Goal: Task Accomplishment & Management: Use online tool/utility

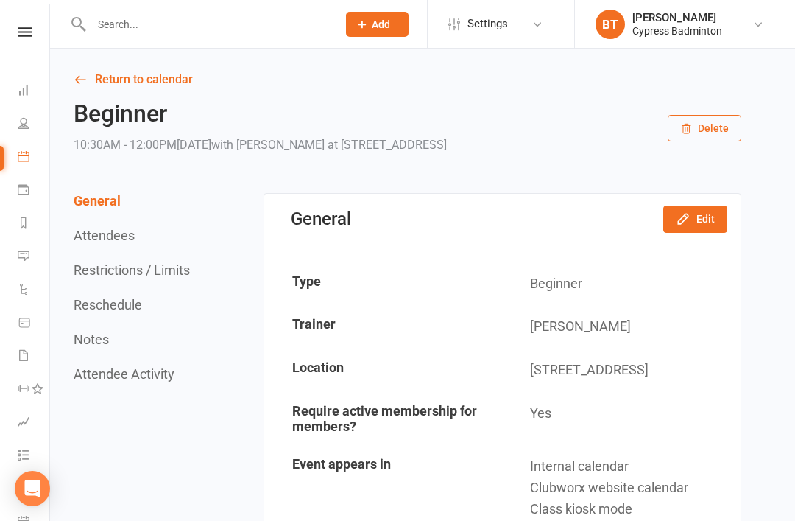
click at [24, 31] on icon at bounding box center [25, 32] width 14 height 10
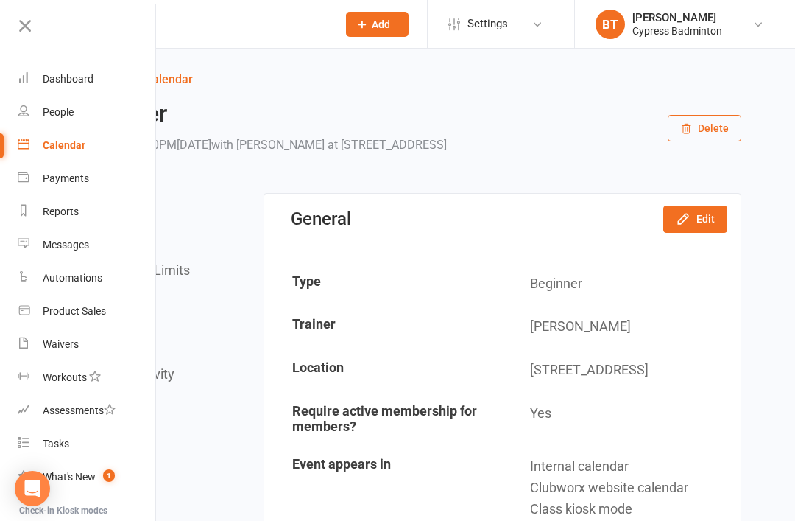
click at [105, 76] on link "Dashboard" at bounding box center [87, 79] width 139 height 33
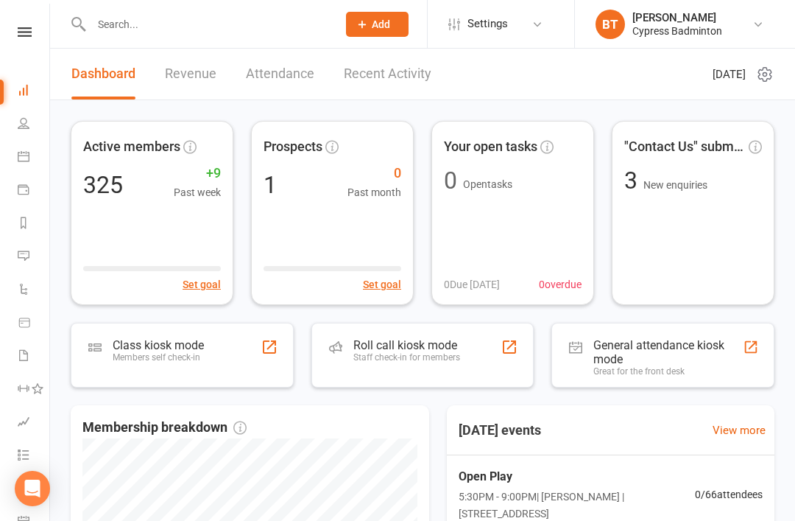
click at [407, 350] on div "Roll call kiosk mode" at bounding box center [406, 345] width 107 height 14
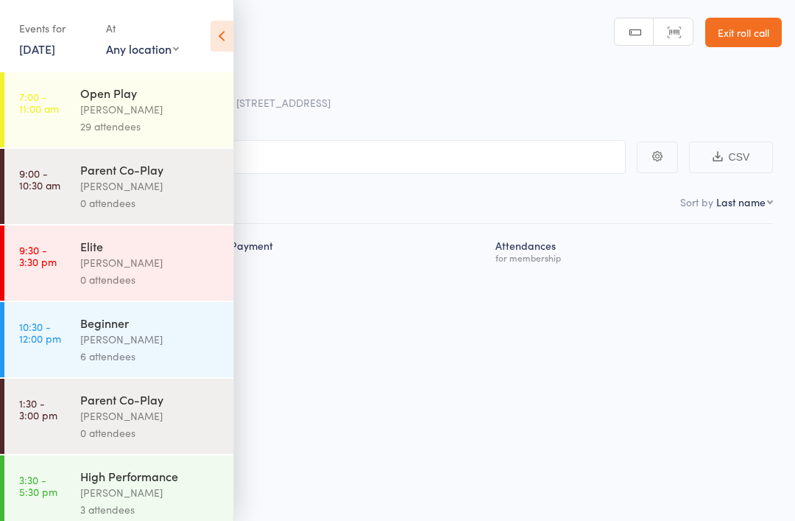
click at [189, 88] on div "Open Play" at bounding box center [150, 93] width 141 height 16
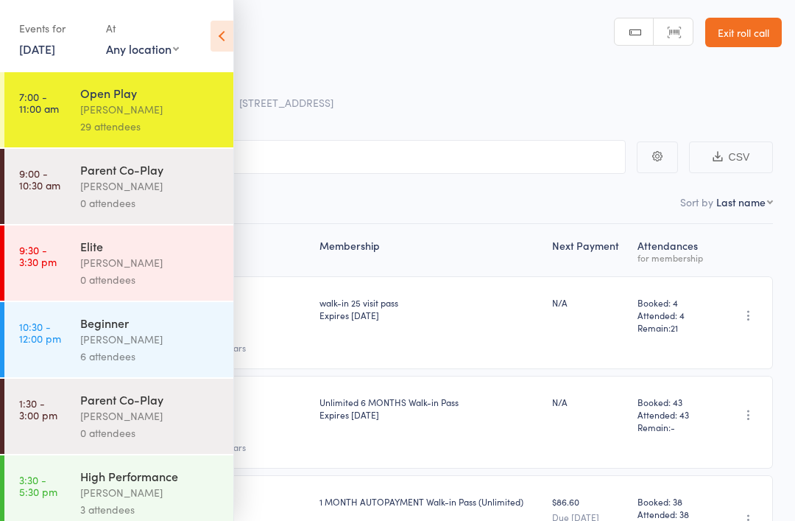
click at [219, 30] on icon at bounding box center [222, 36] width 23 height 31
click at [193, 167] on div "Parent Co-Play" at bounding box center [150, 169] width 141 height 16
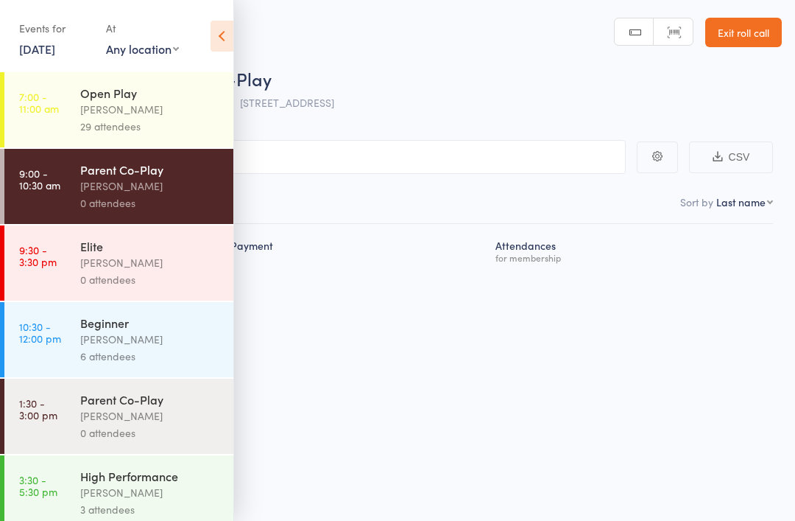
click at [197, 268] on div "[PERSON_NAME]" at bounding box center [150, 262] width 141 height 17
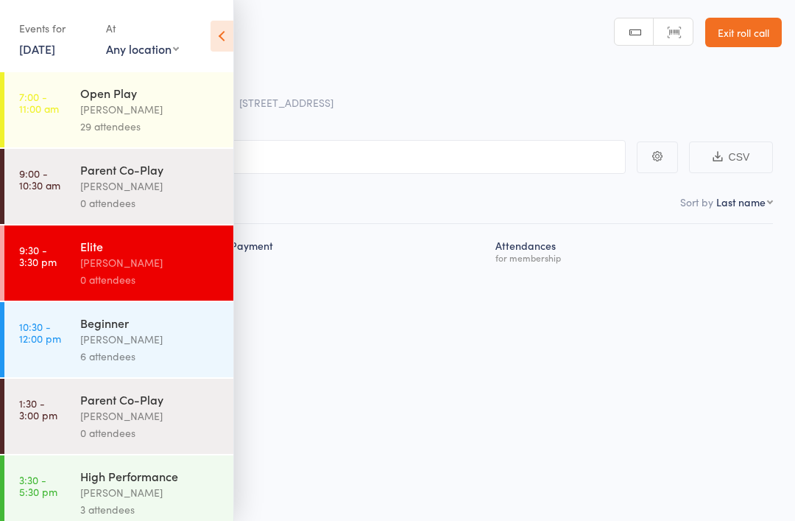
click at [170, 364] on div "6 attendees" at bounding box center [150, 356] width 141 height 17
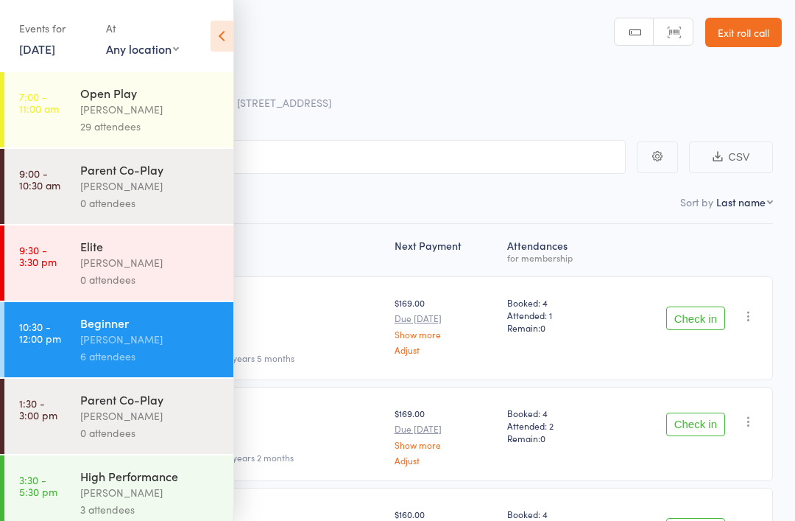
click at [219, 27] on icon at bounding box center [222, 36] width 23 height 31
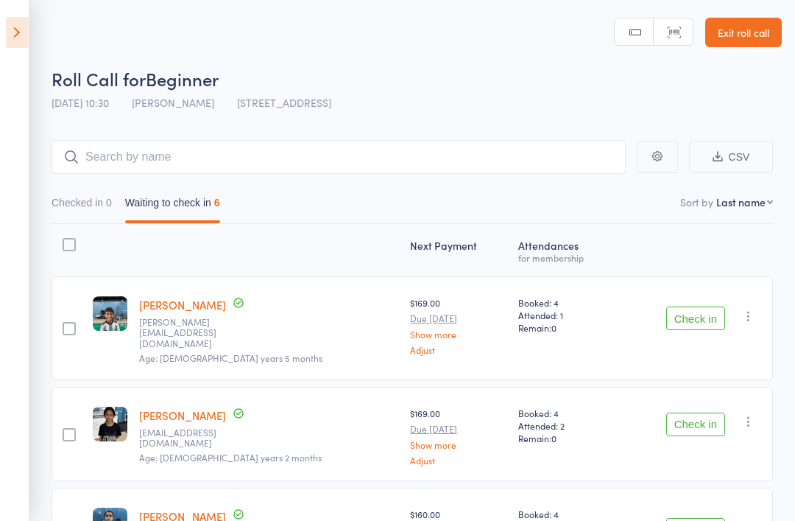
click at [14, 32] on icon at bounding box center [17, 32] width 23 height 31
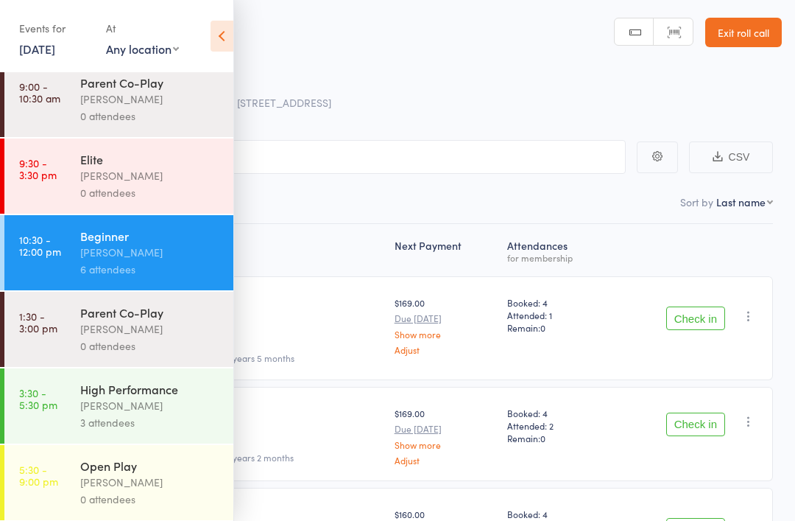
scroll to position [91, 0]
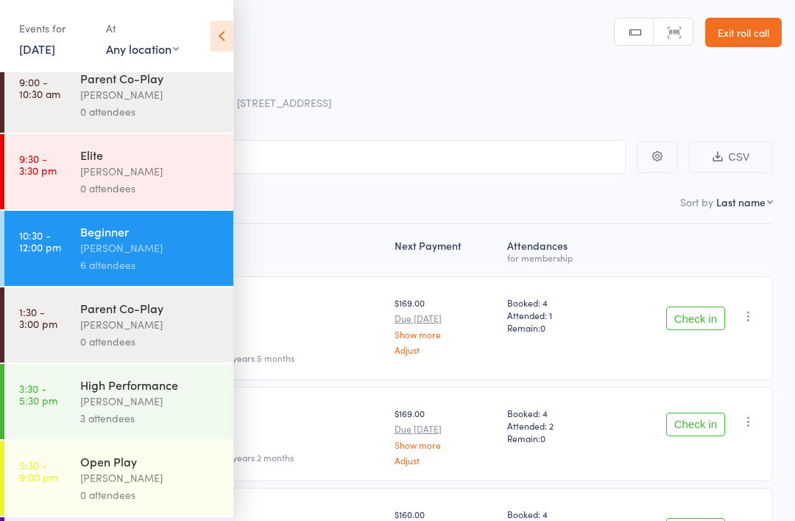
click at [191, 333] on div "Belle Chatupornkarnchana" at bounding box center [150, 324] width 141 height 17
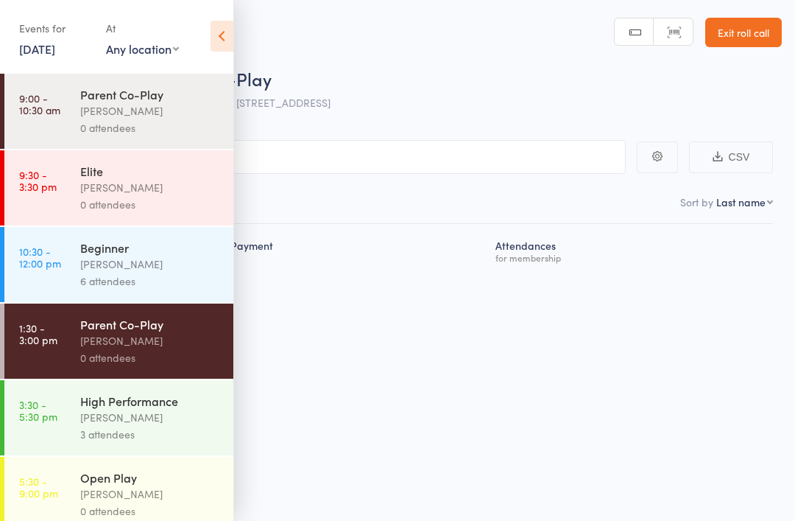
scroll to position [107, 0]
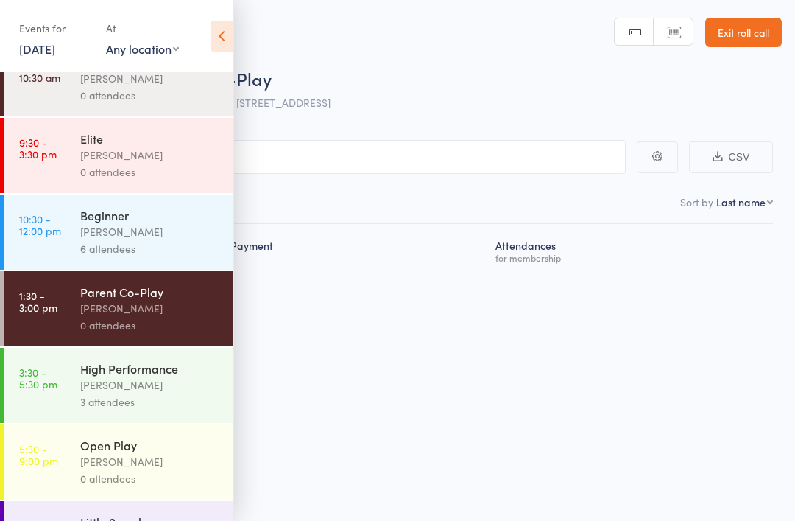
click at [175, 392] on div "[PERSON_NAME]" at bounding box center [150, 384] width 141 height 17
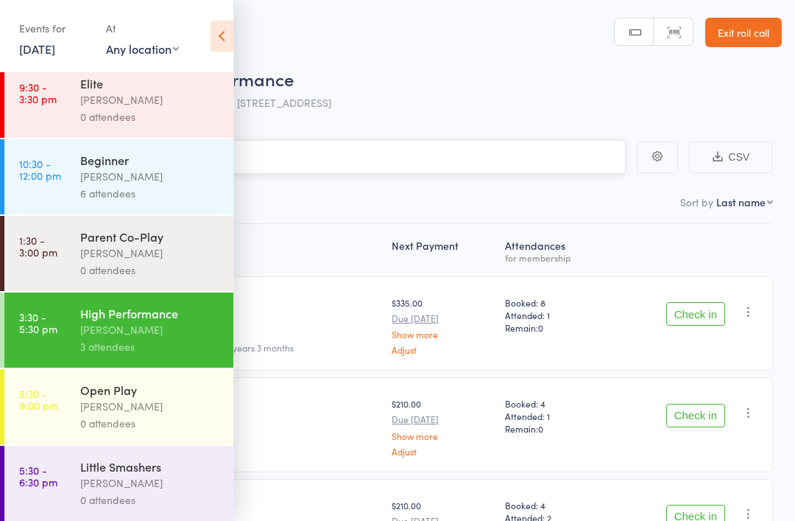
scroll to position [170, 0]
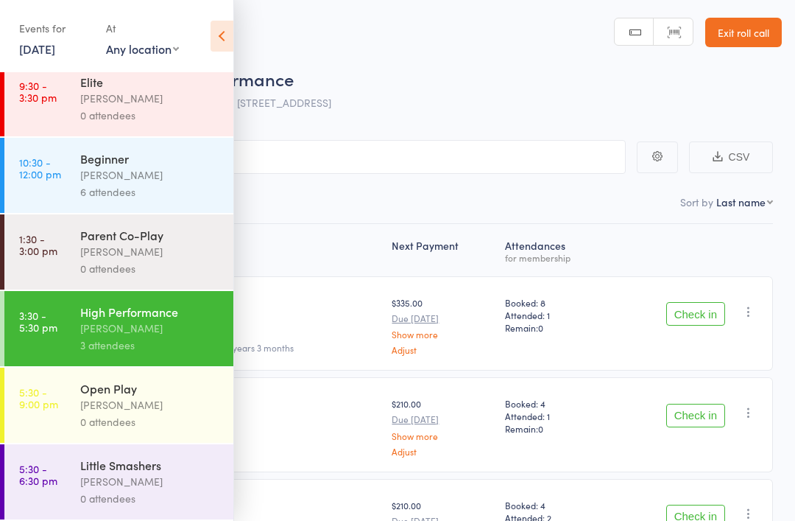
click at [176, 403] on div "Calvin Kristanto" at bounding box center [150, 404] width 141 height 17
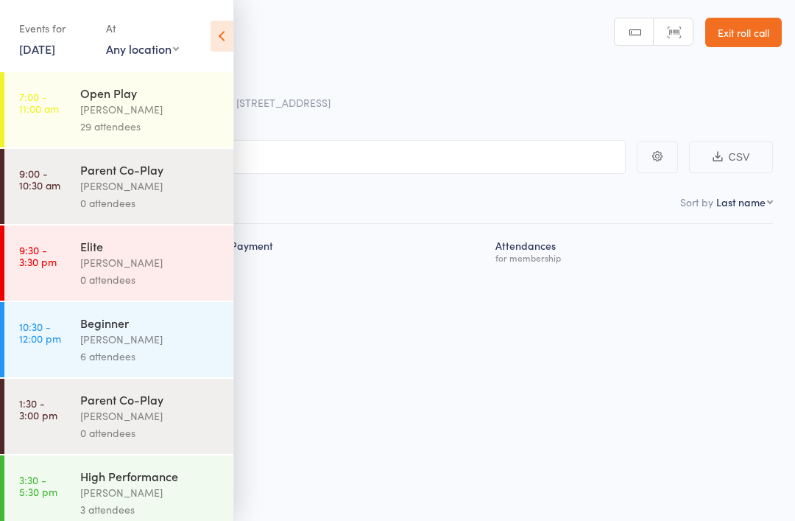
click at [222, 40] on icon at bounding box center [222, 36] width 23 height 31
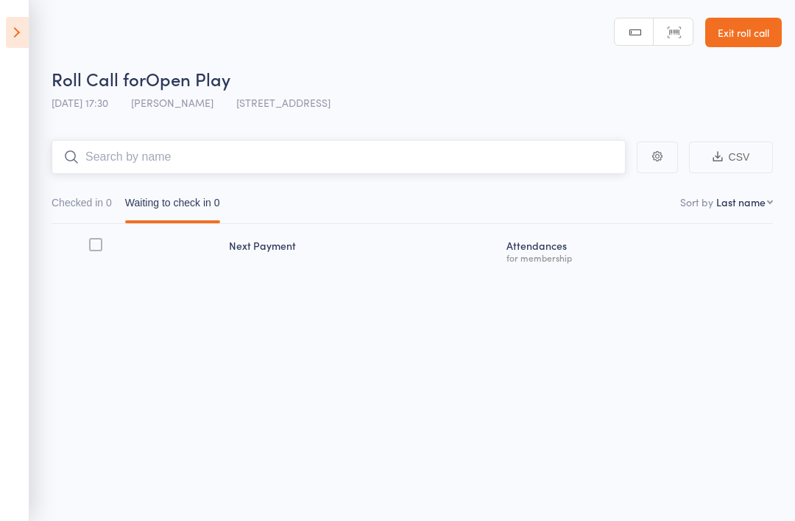
click at [357, 161] on input "search" at bounding box center [339, 157] width 574 height 34
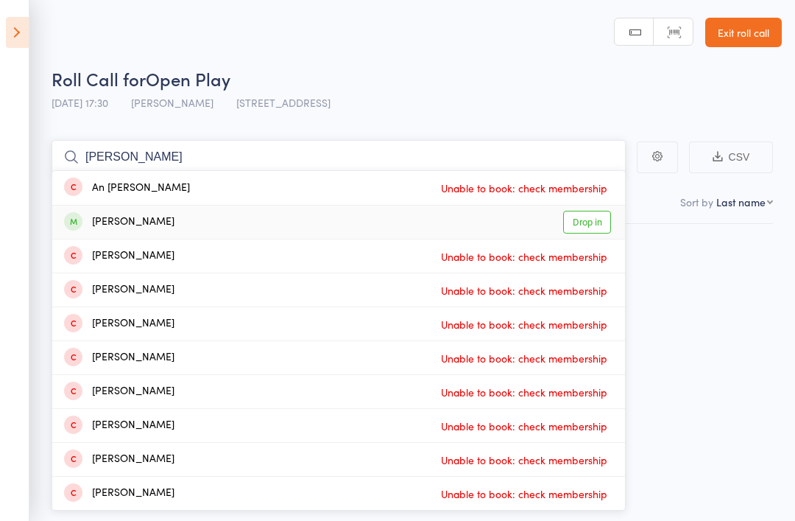
type input "Phani"
click at [592, 223] on link "Drop in" at bounding box center [587, 222] width 48 height 23
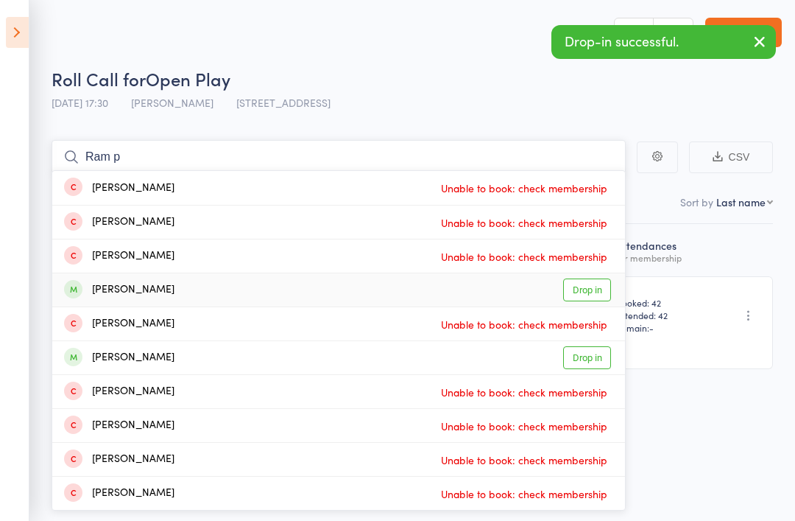
type input "Ram p"
click at [593, 288] on link "Drop in" at bounding box center [587, 289] width 48 height 23
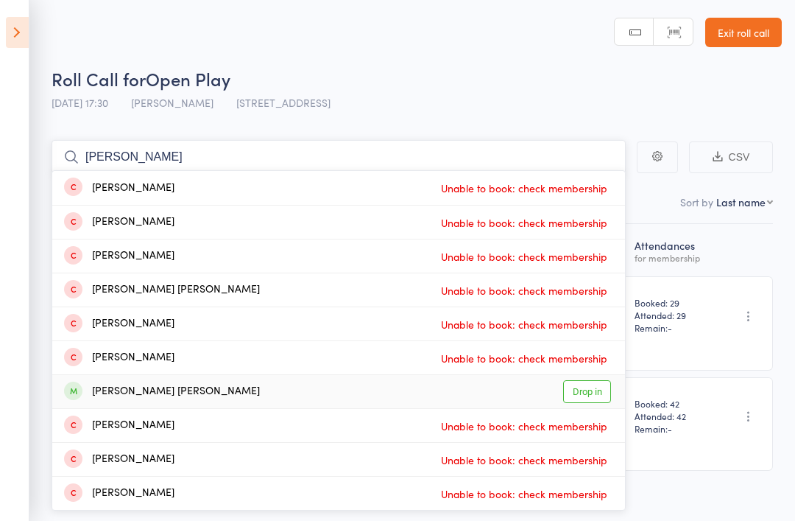
type input "Duy"
click at [605, 392] on link "Drop in" at bounding box center [587, 391] width 48 height 23
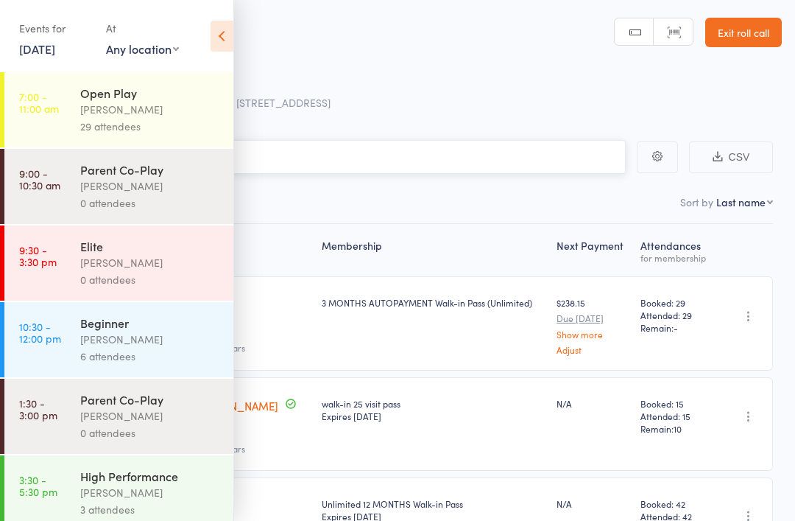
scroll to position [76, 0]
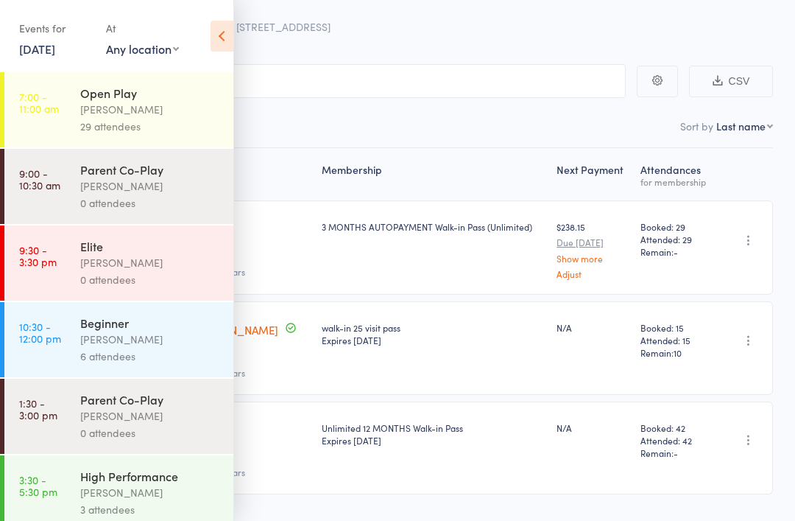
click at [198, 112] on div "Calvin Kristanto" at bounding box center [150, 109] width 141 height 17
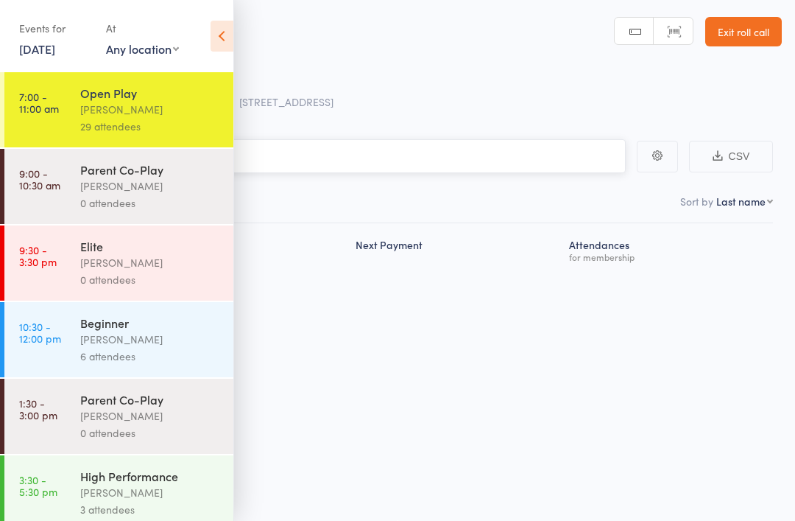
scroll to position [10, 0]
click at [224, 29] on icon at bounding box center [222, 36] width 23 height 31
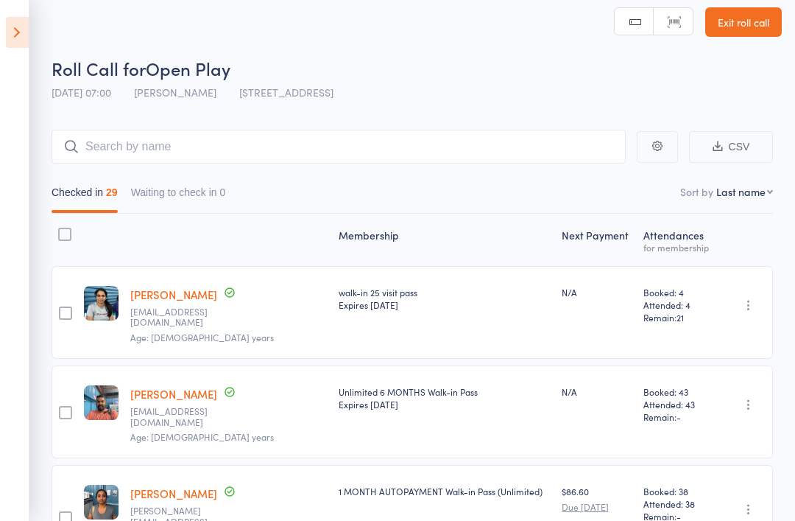
click at [28, 35] on icon at bounding box center [17, 32] width 23 height 31
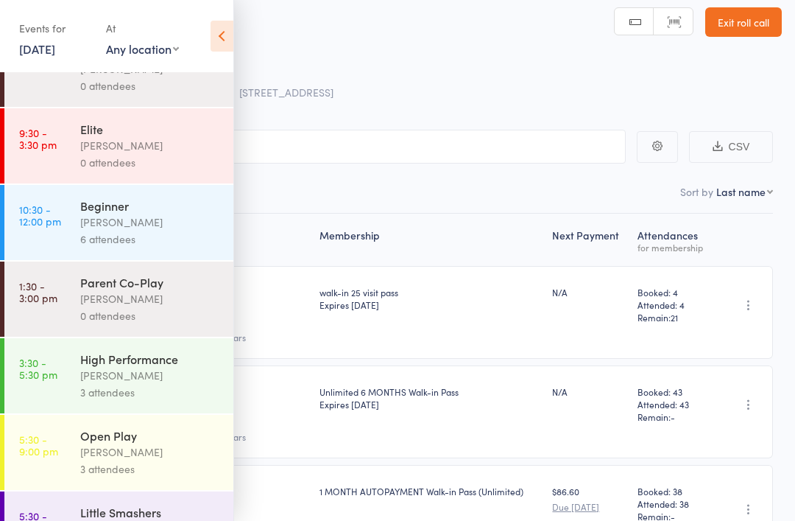
scroll to position [121, 0]
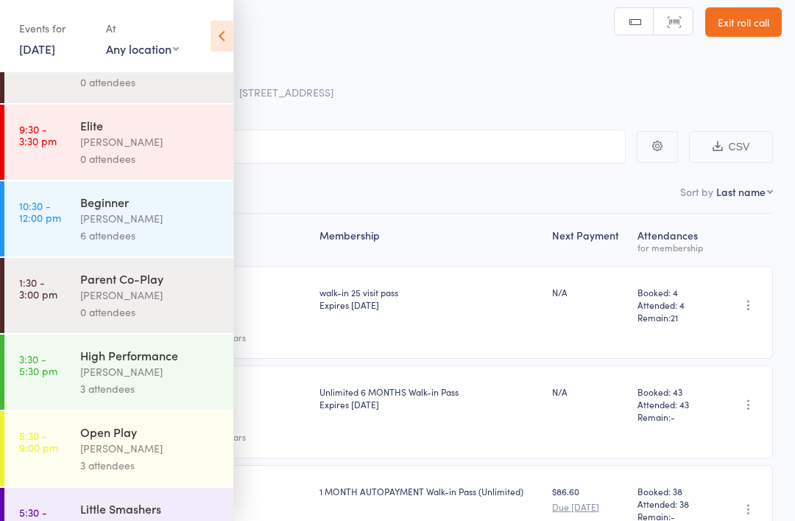
click at [147, 450] on div "[PERSON_NAME]" at bounding box center [150, 448] width 141 height 17
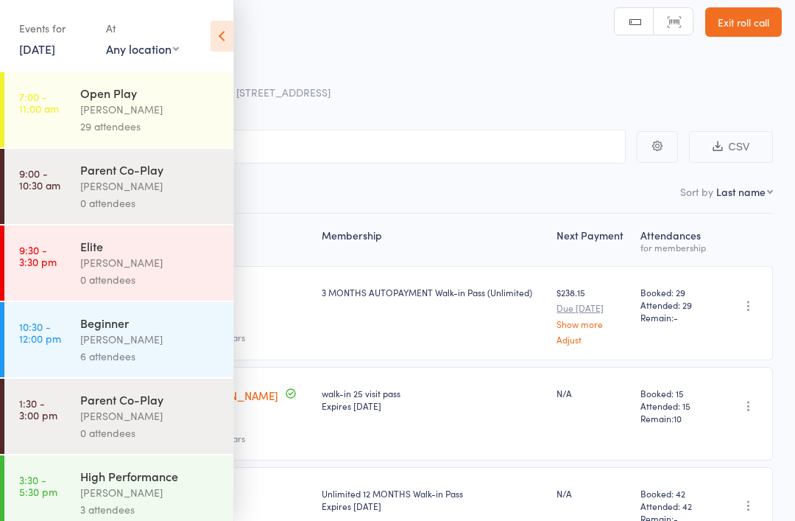
click at [232, 25] on icon at bounding box center [222, 36] width 23 height 31
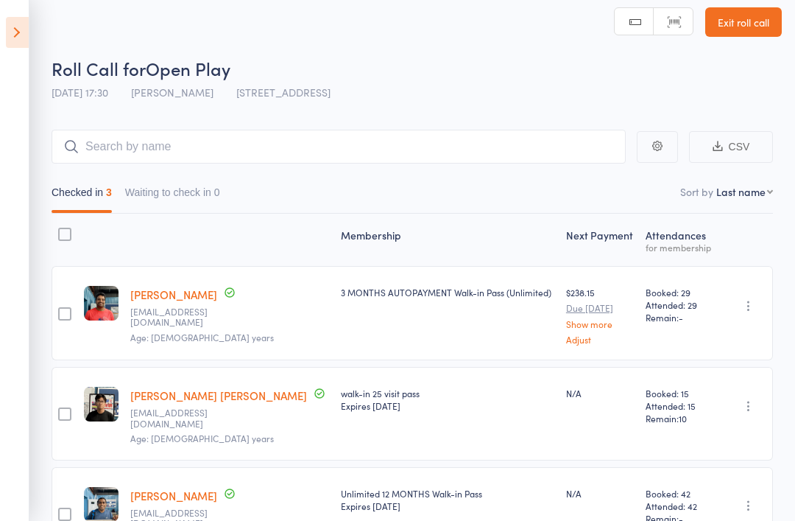
click at [736, 197] on select "First name Last name Birthday today? Behind on payments? Check in time Next pay…" at bounding box center [744, 191] width 57 height 15
select select "4"
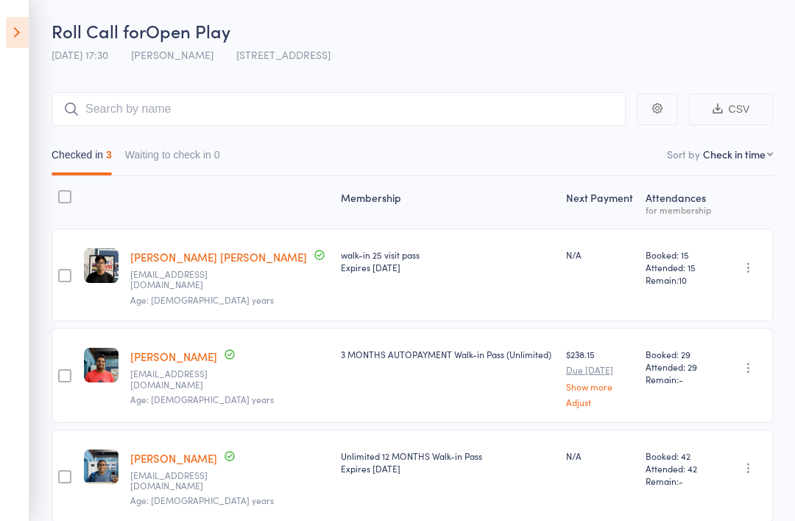
scroll to position [49, 0]
click at [565, 125] on input "search" at bounding box center [339, 108] width 574 height 34
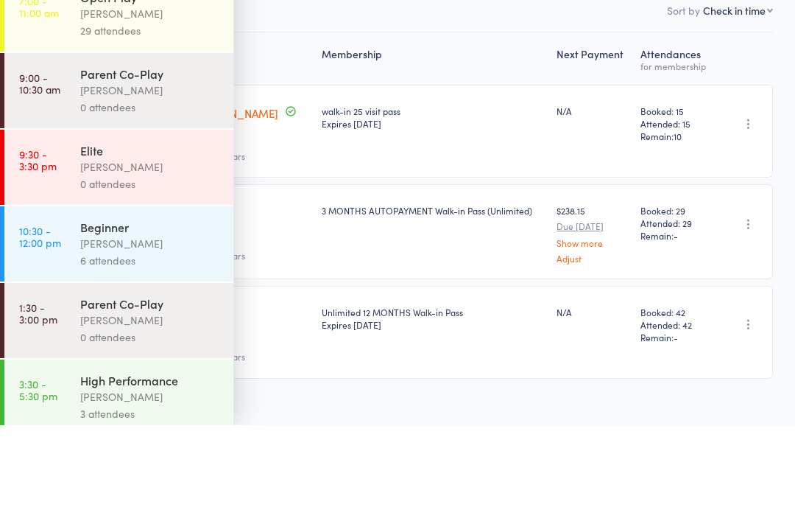
click at [213, 29] on aside "Events for [DATE] [DATE] [DATE] Sun Mon Tue Wed Thu Fri Sat 36 31 01 02 03 04 0…" at bounding box center [117, 260] width 234 height 521
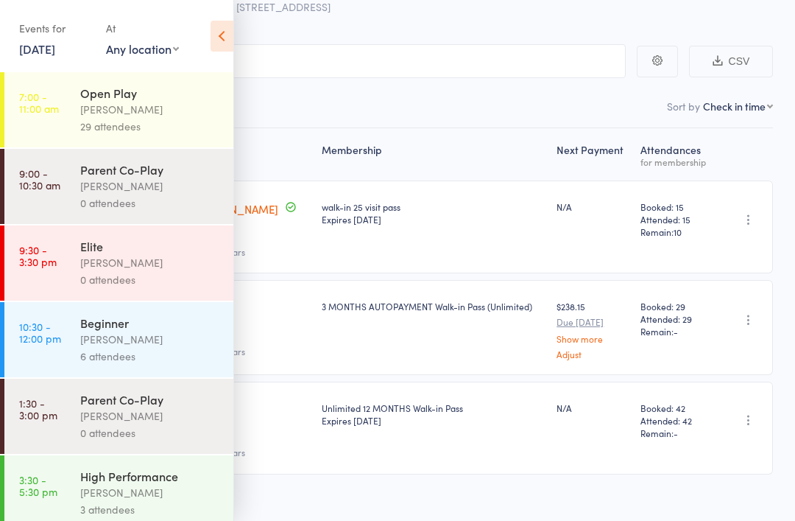
click at [222, 26] on icon at bounding box center [222, 36] width 23 height 31
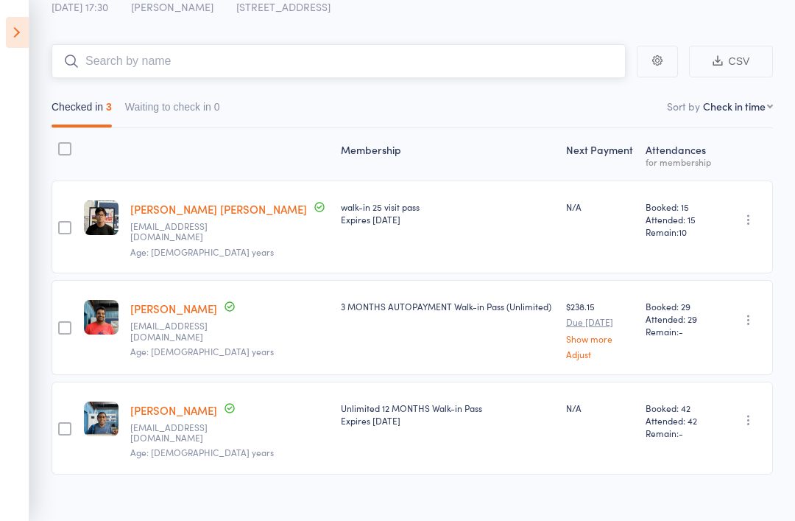
click at [373, 52] on input "search" at bounding box center [339, 61] width 574 height 34
type input "u"
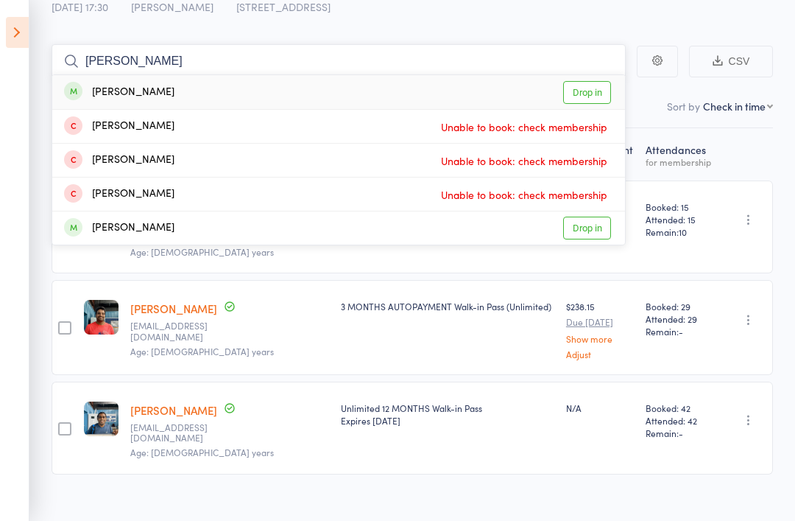
type input "[PERSON_NAME]"
click at [599, 95] on link "Drop in" at bounding box center [587, 92] width 48 height 23
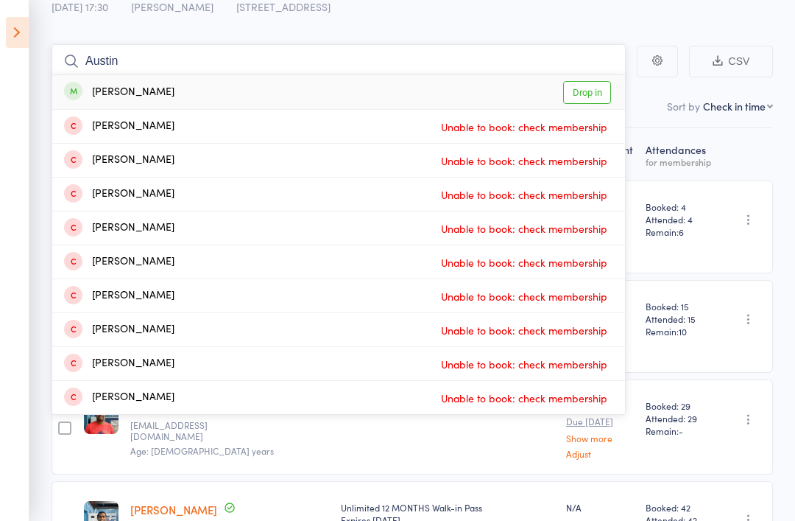
type input "Austin"
click at [610, 88] on link "Drop in" at bounding box center [587, 92] width 48 height 23
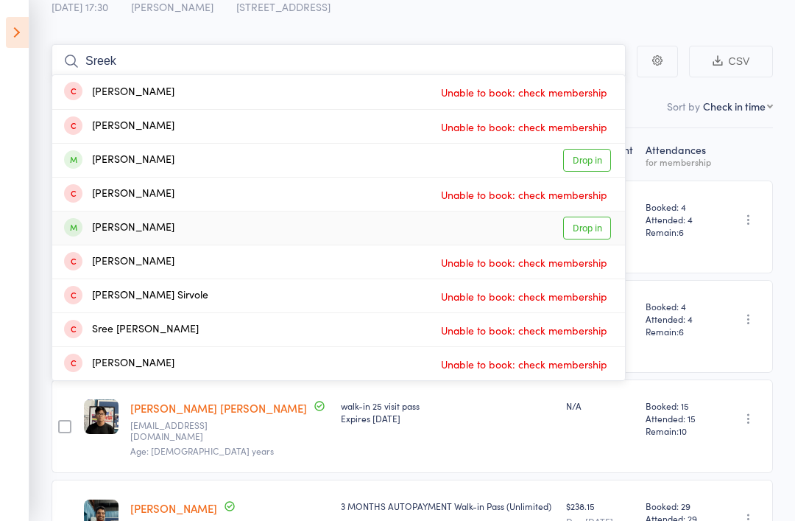
type input "Sreek"
click at [602, 228] on link "Drop in" at bounding box center [587, 227] width 48 height 23
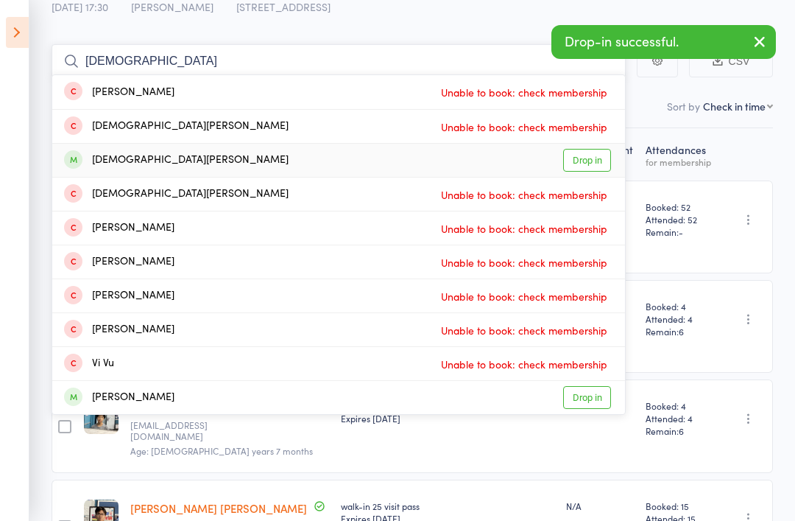
type input "[DEMOGRAPHIC_DATA]"
click at [609, 151] on link "Drop in" at bounding box center [587, 160] width 48 height 23
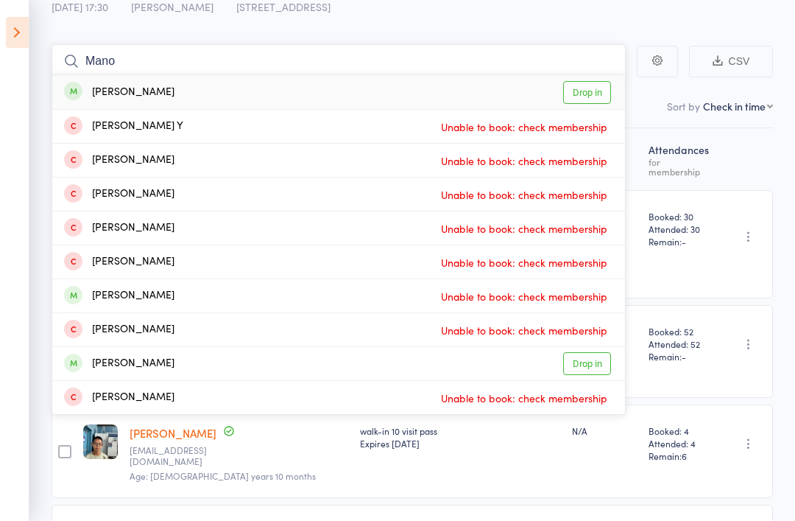
scroll to position [95, 0]
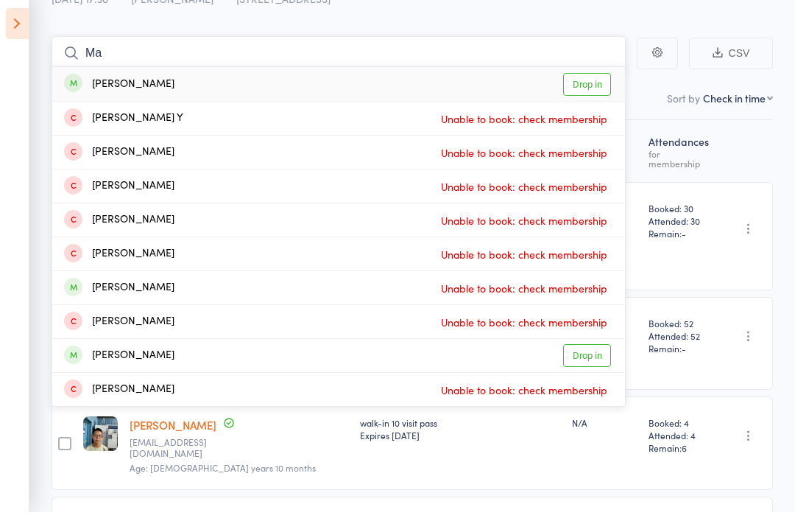
type input "M"
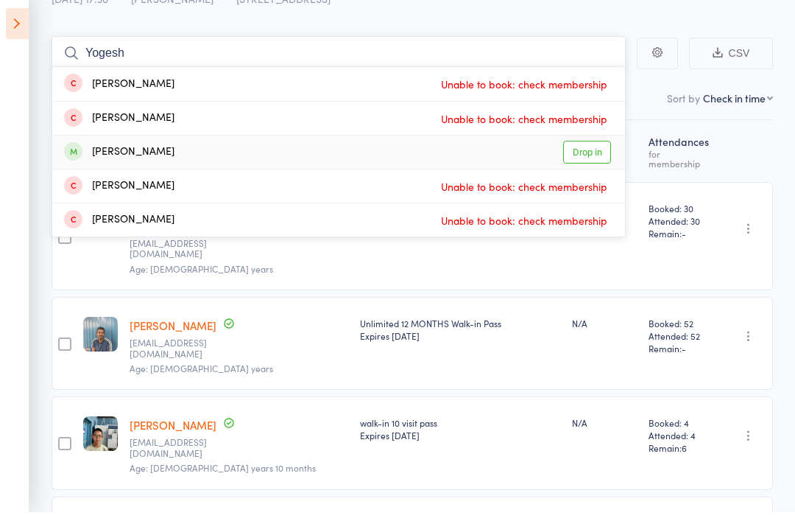
type input "Yogesh"
click at [598, 149] on link "Drop in" at bounding box center [587, 160] width 48 height 23
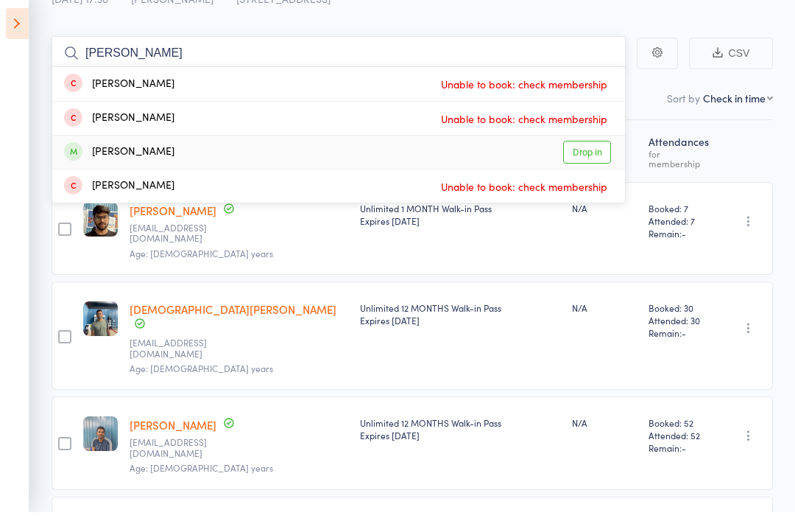
type input "[PERSON_NAME]"
click at [589, 150] on link "Drop in" at bounding box center [587, 160] width 48 height 23
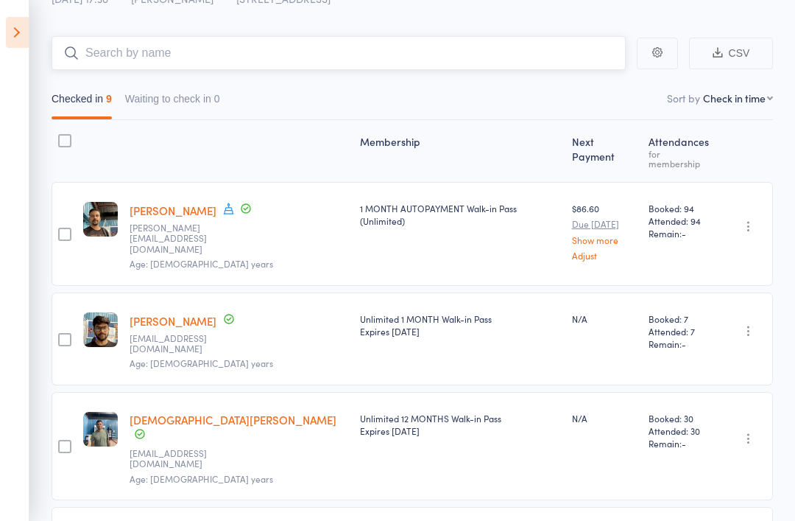
scroll to position [105, 0]
click at [124, 49] on input "search" at bounding box center [339, 52] width 574 height 34
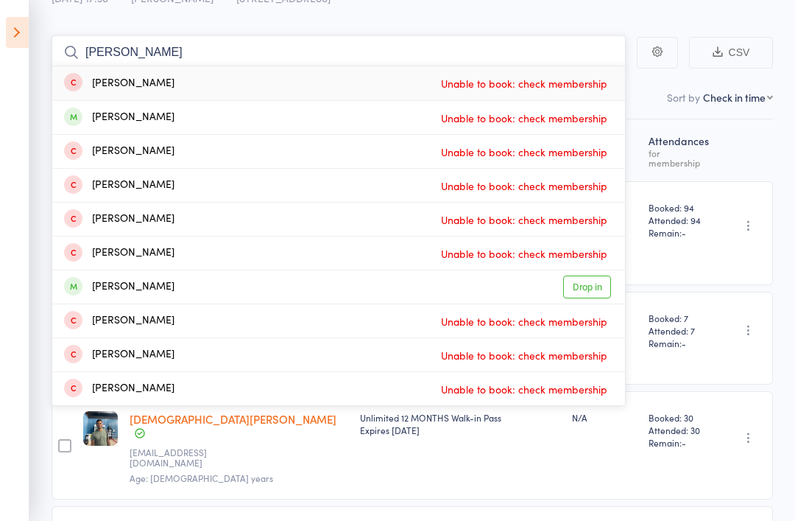
type input "[PERSON_NAME]"
click at [602, 293] on link "Drop in" at bounding box center [587, 286] width 48 height 23
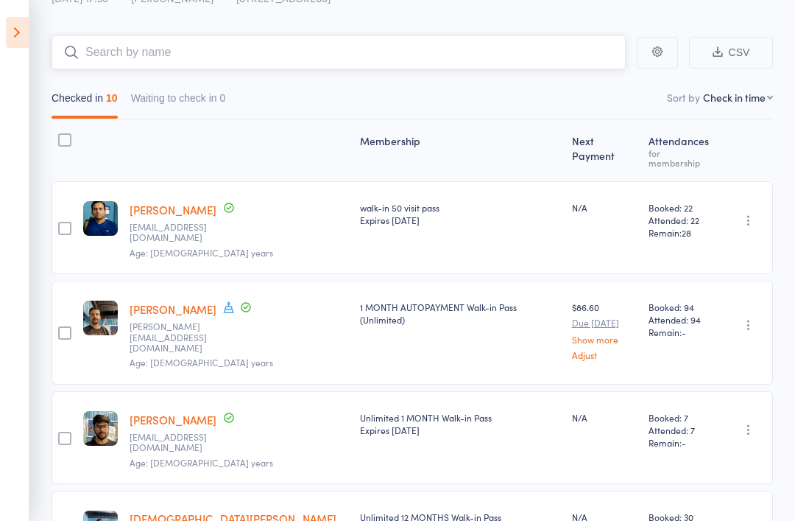
click at [160, 42] on input "search" at bounding box center [339, 52] width 574 height 34
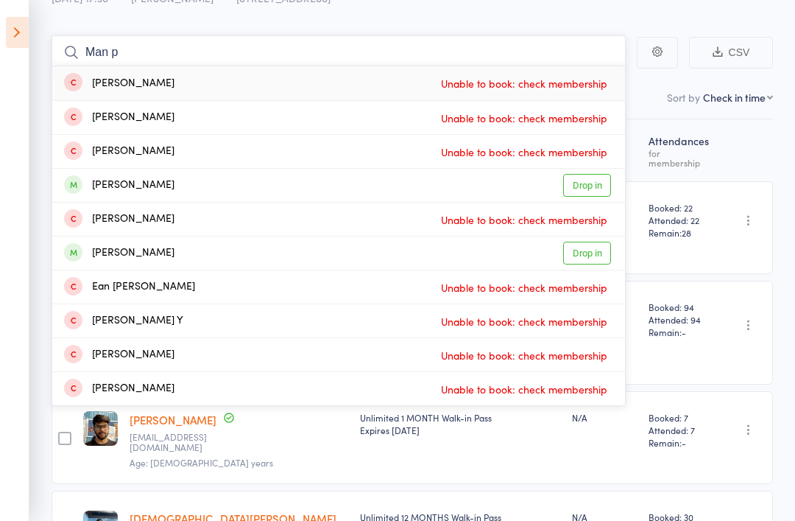
type input "Man p"
click at [606, 258] on link "Drop in" at bounding box center [587, 252] width 48 height 23
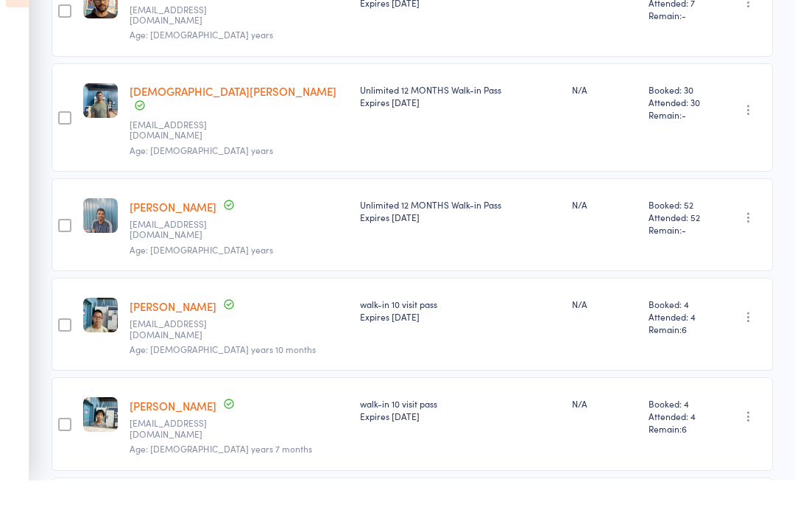
scroll to position [617, 0]
